Goal: Obtain resource: Obtain resource

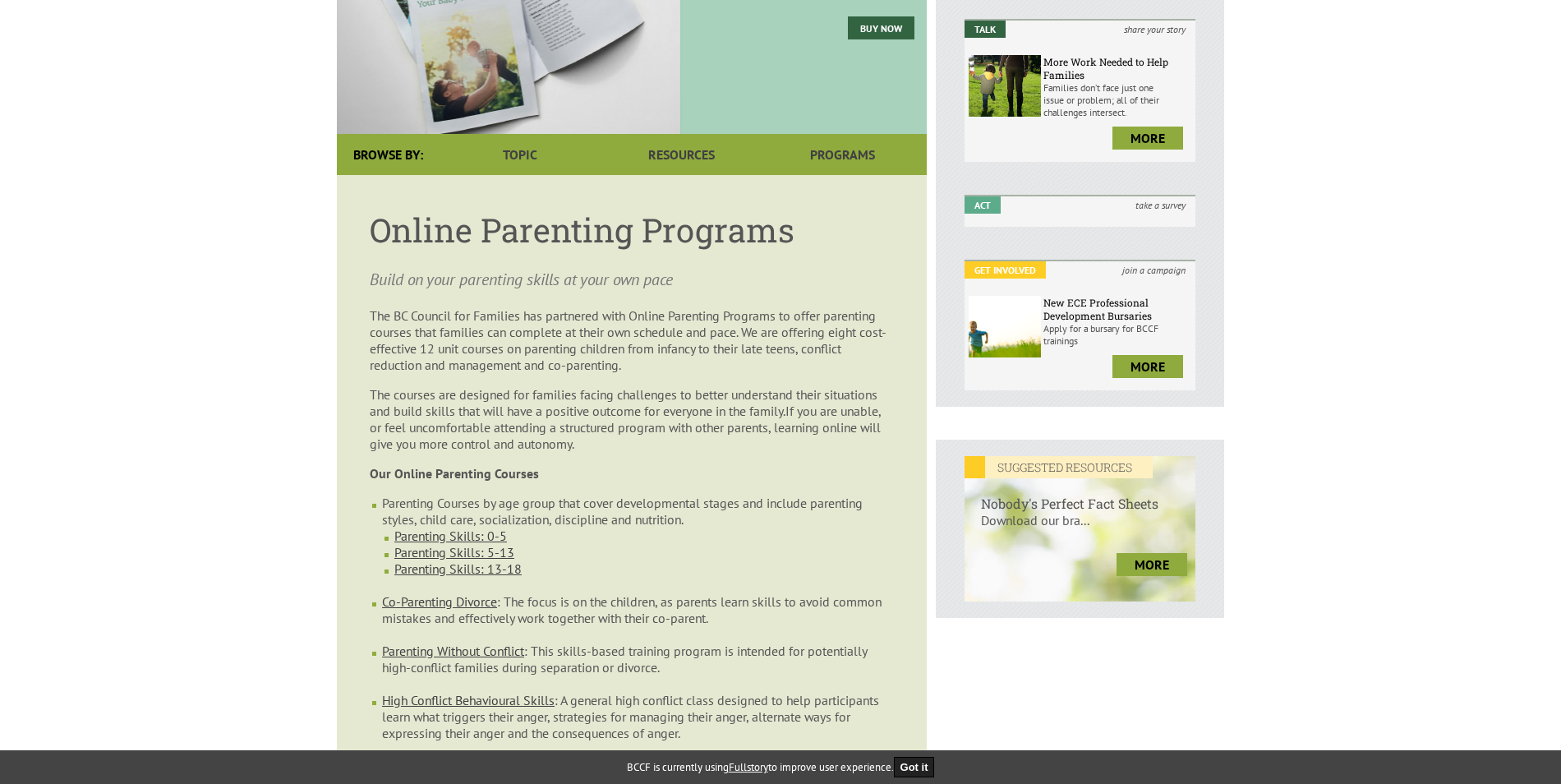
scroll to position [328, 0]
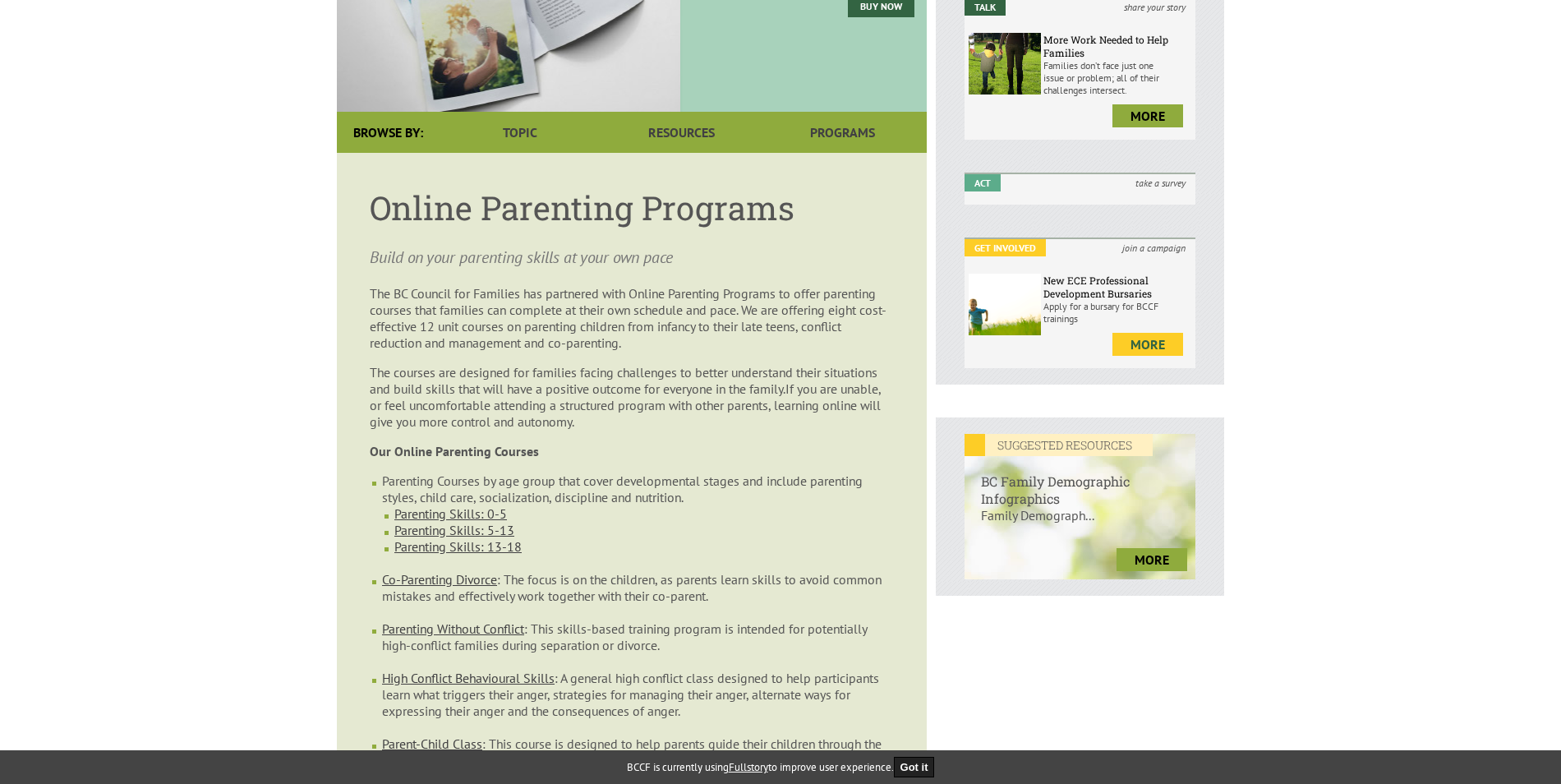
click at [1148, 333] on link "more" at bounding box center [1148, 344] width 71 height 23
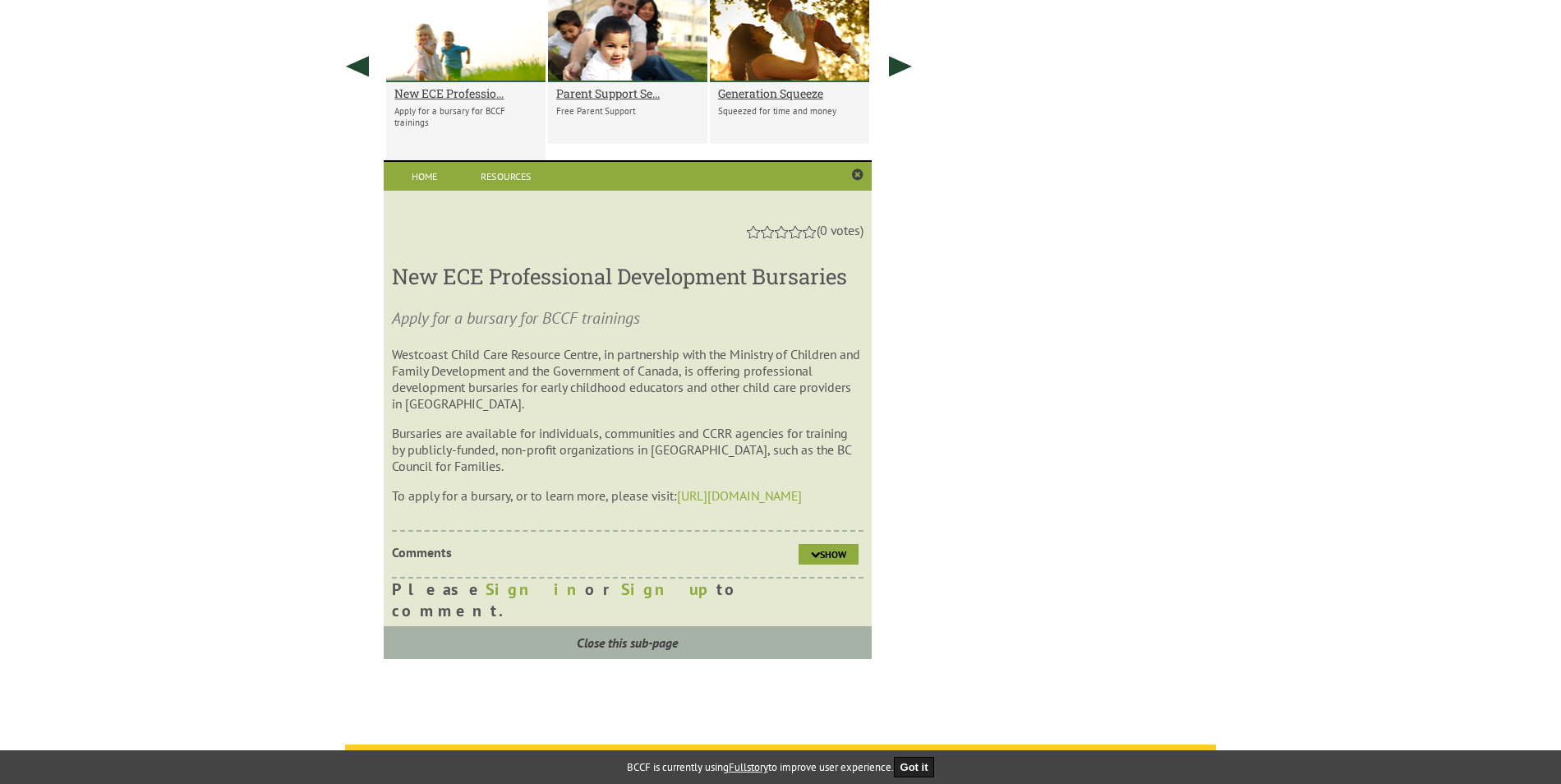
scroll to position [1093, 0]
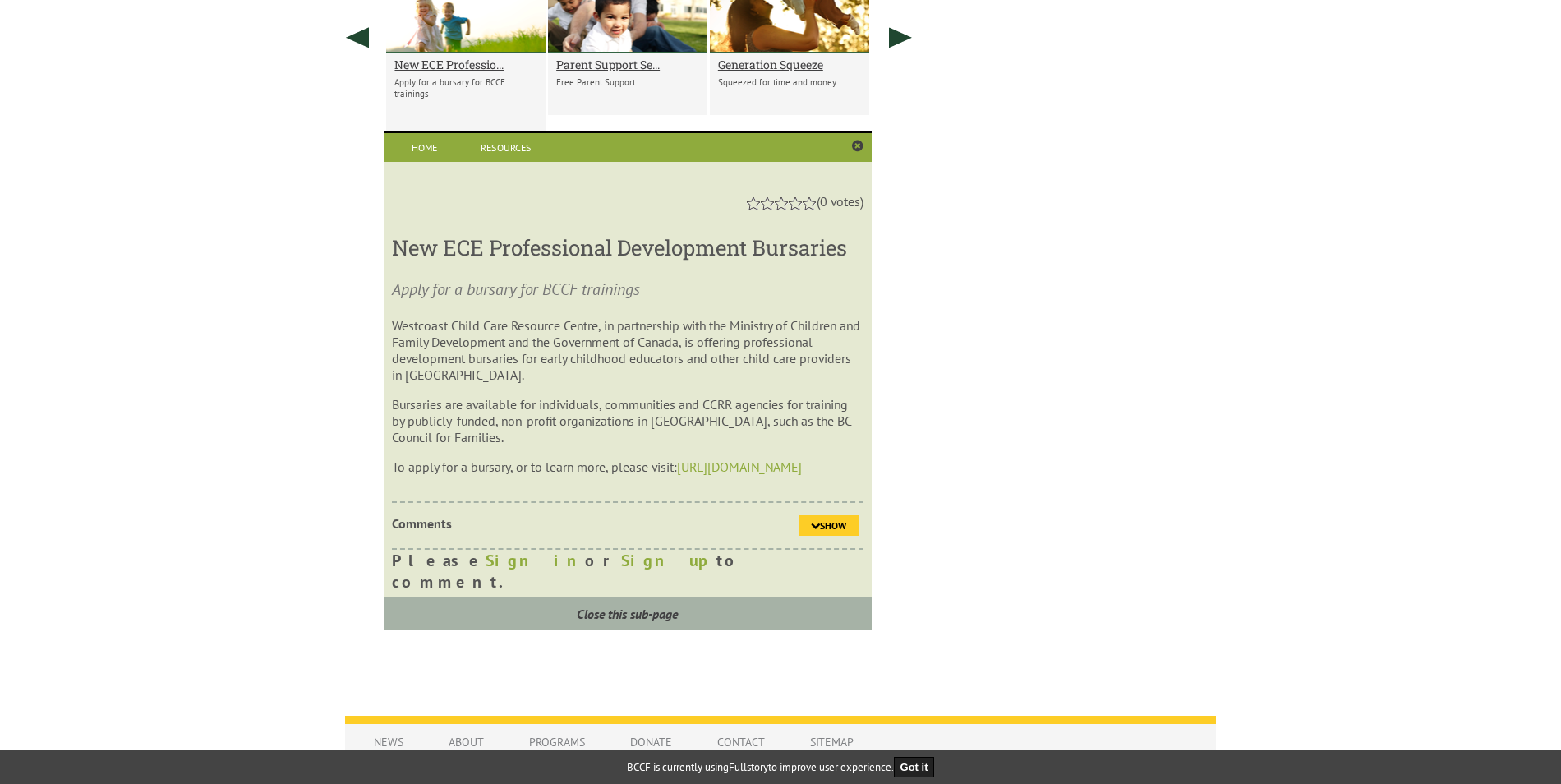
click at [839, 518] on link "Show" at bounding box center [829, 525] width 60 height 21
click at [802, 466] on link "[URL][DOMAIN_NAME]" at bounding box center [739, 466] width 125 height 16
